Goal: Information Seeking & Learning: Find specific fact

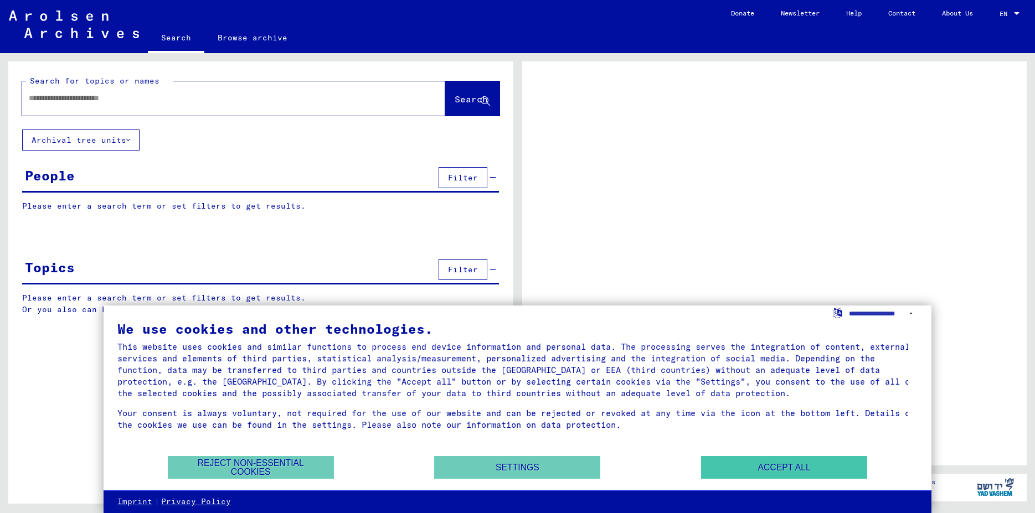
click at [782, 460] on button "Accept all" at bounding box center [784, 467] width 166 height 23
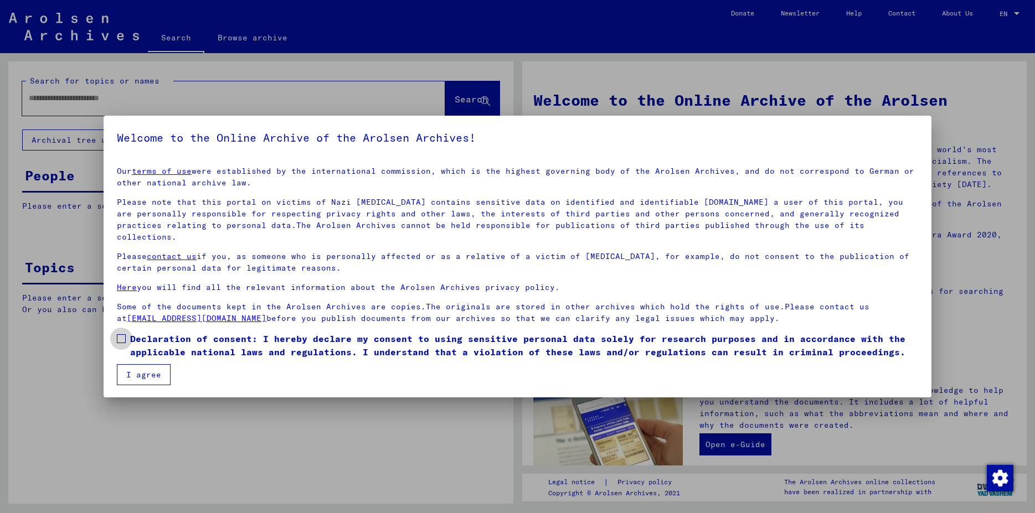
click at [126, 332] on label "Declaration of consent: I hereby declare my consent to using sensitive personal…" at bounding box center [517, 345] width 801 height 27
click at [136, 367] on button "I agree" at bounding box center [144, 374] width 54 height 21
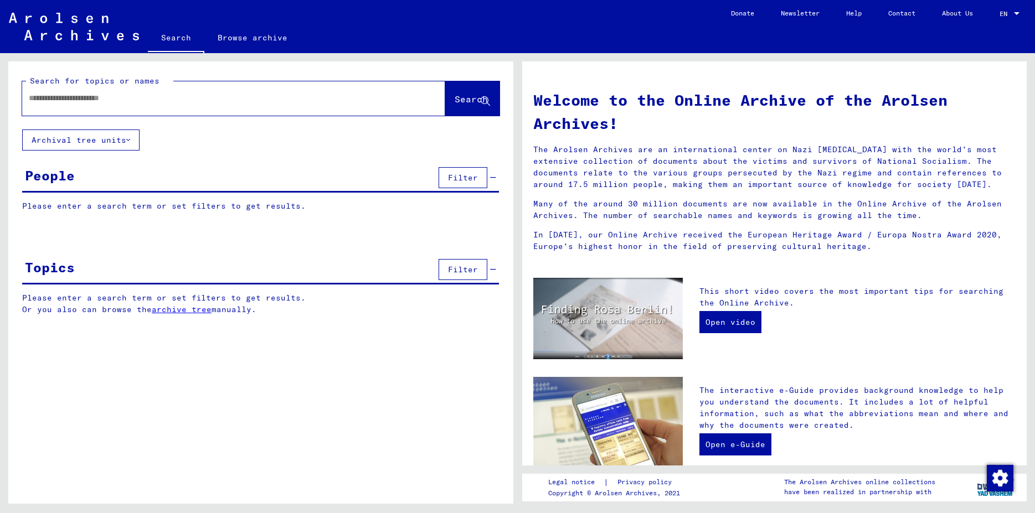
click at [90, 107] on div at bounding box center [217, 98] width 390 height 25
click at [76, 99] on input "text" at bounding box center [220, 98] width 383 height 12
type input "**********"
click at [455, 102] on span "Search" at bounding box center [471, 99] width 33 height 11
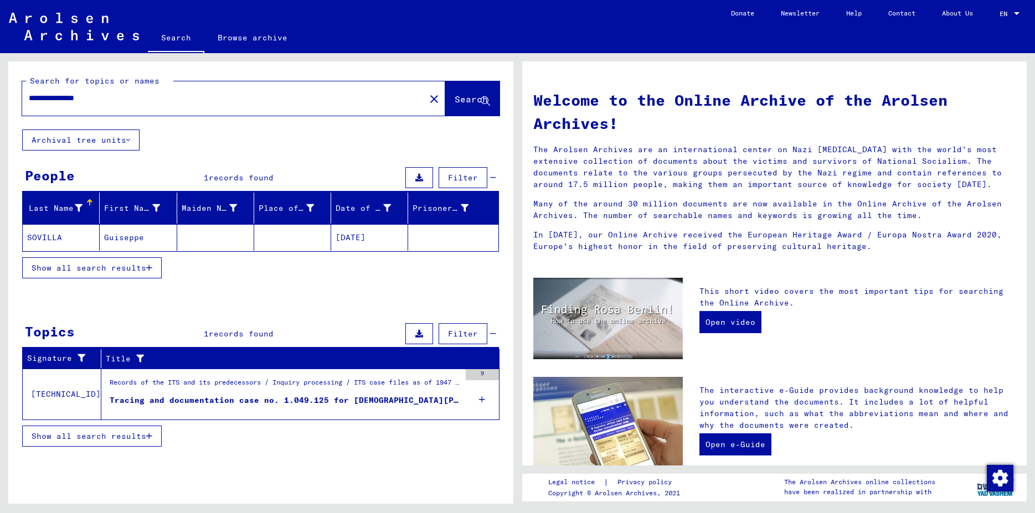
click at [141, 269] on span "Show all search results" at bounding box center [89, 268] width 115 height 10
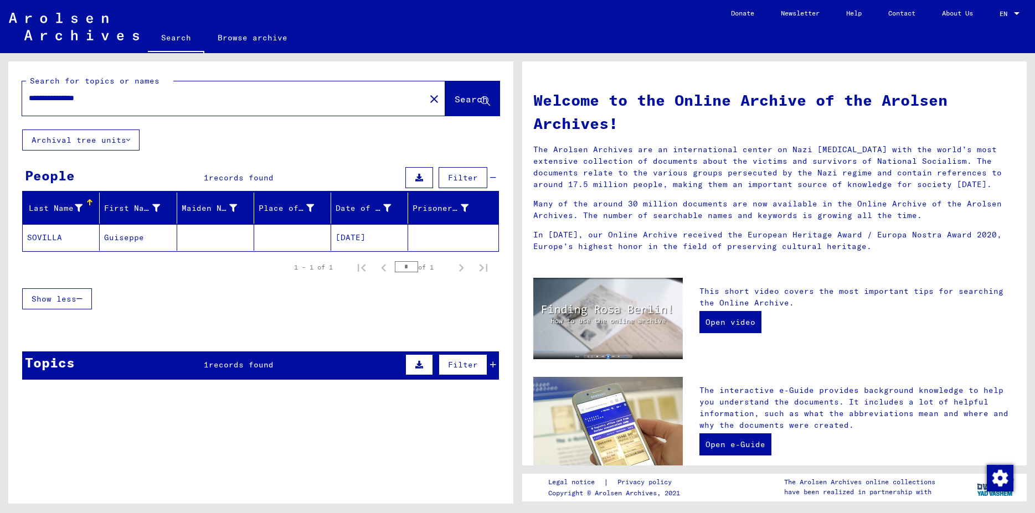
click at [48, 238] on mat-cell "SOVILLA" at bounding box center [61, 237] width 77 height 27
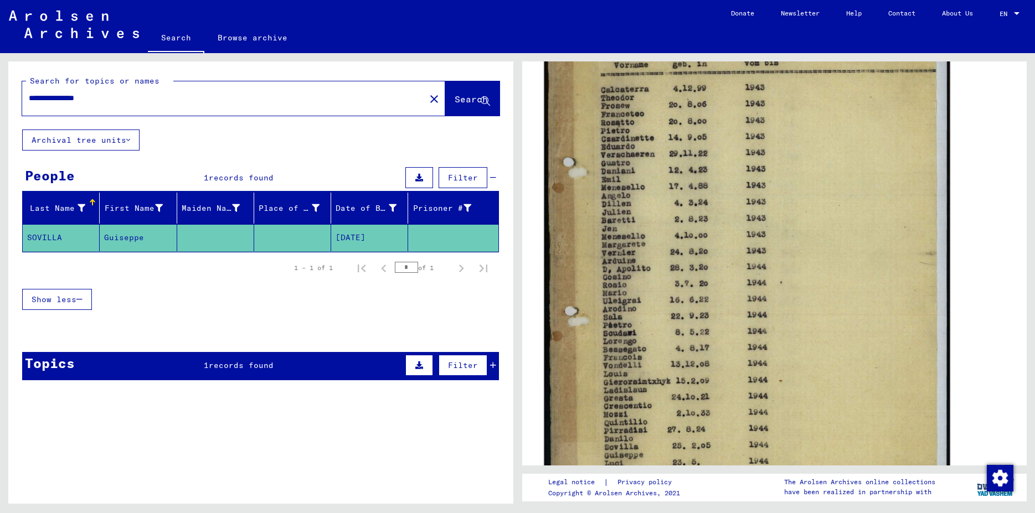
scroll to position [478, 0]
